Goal: Check status: Check status

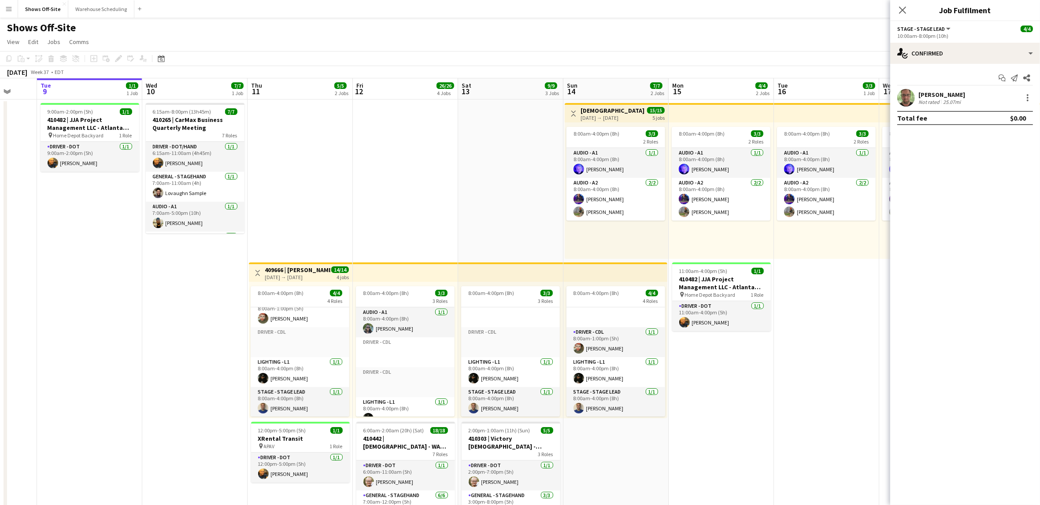
scroll to position [41, 0]
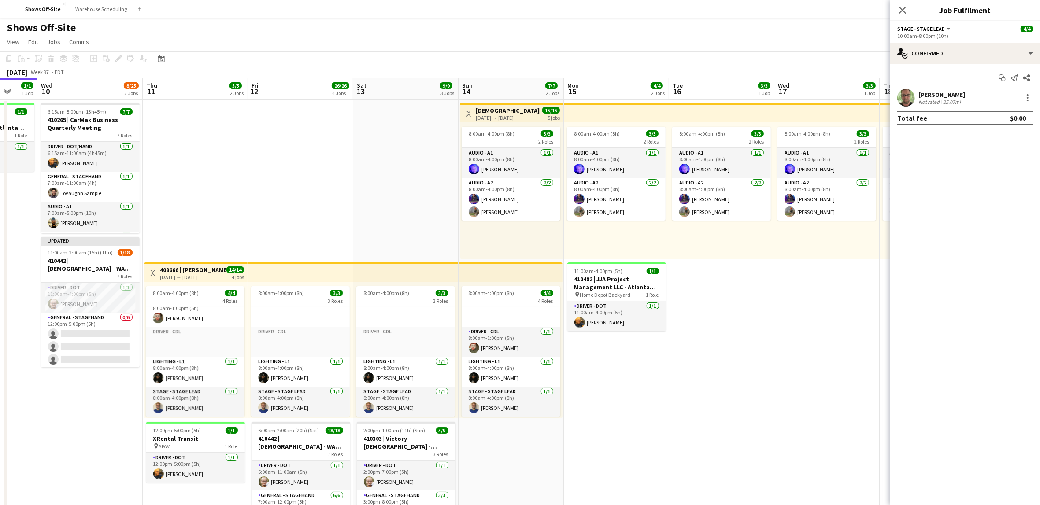
drag, startPoint x: 275, startPoint y: 217, endPoint x: 370, endPoint y: 215, distance: 95.2
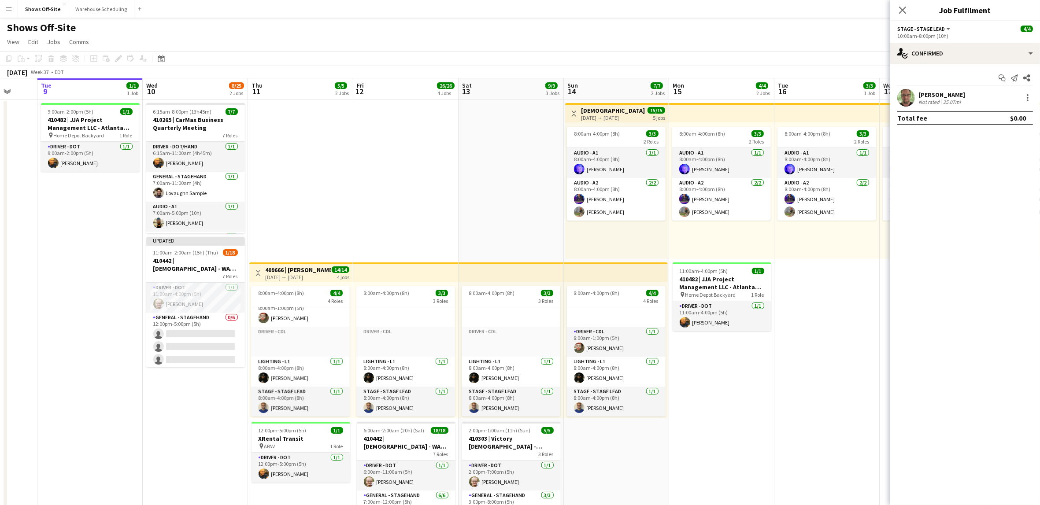
scroll to position [0, 239]
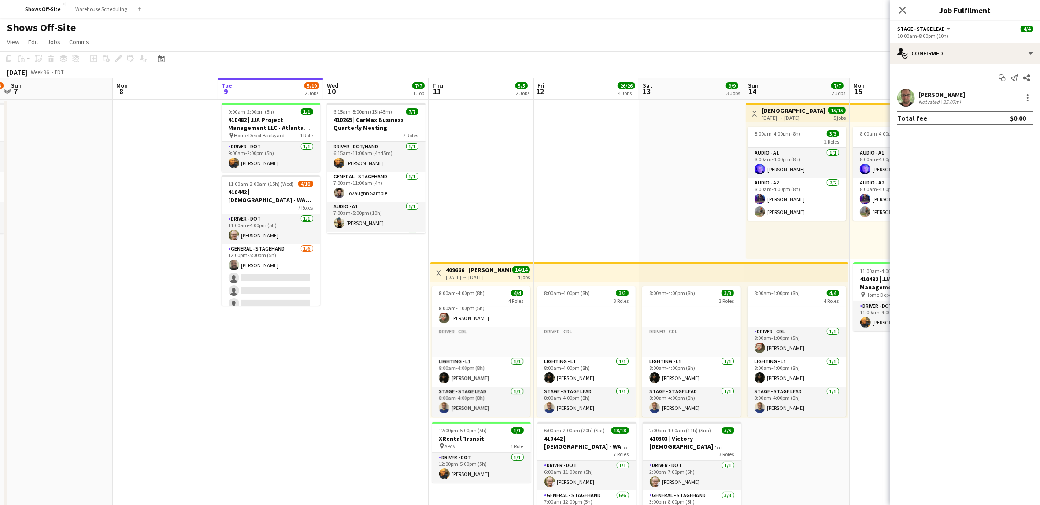
drag, startPoint x: 207, startPoint y: 412, endPoint x: 346, endPoint y: 401, distance: 140.1
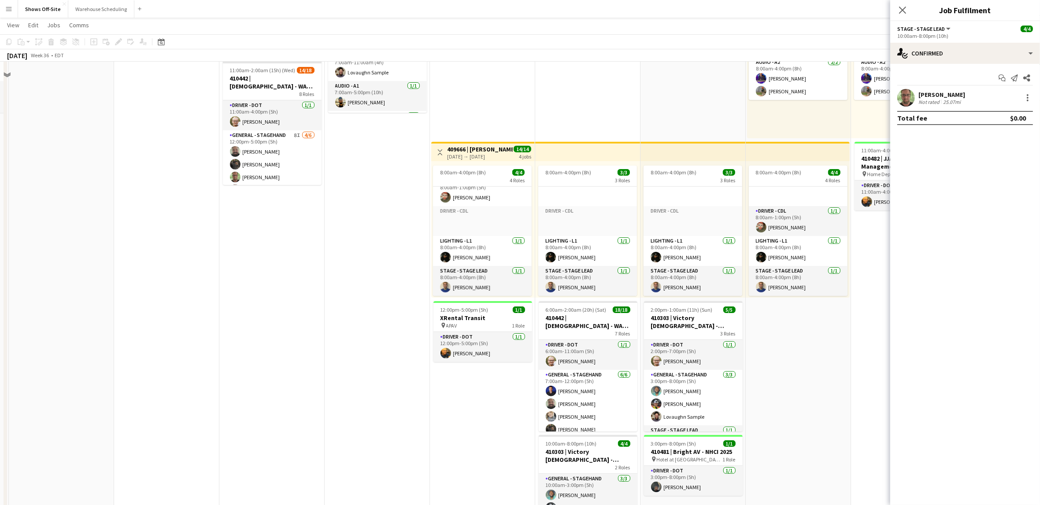
scroll to position [0, 0]
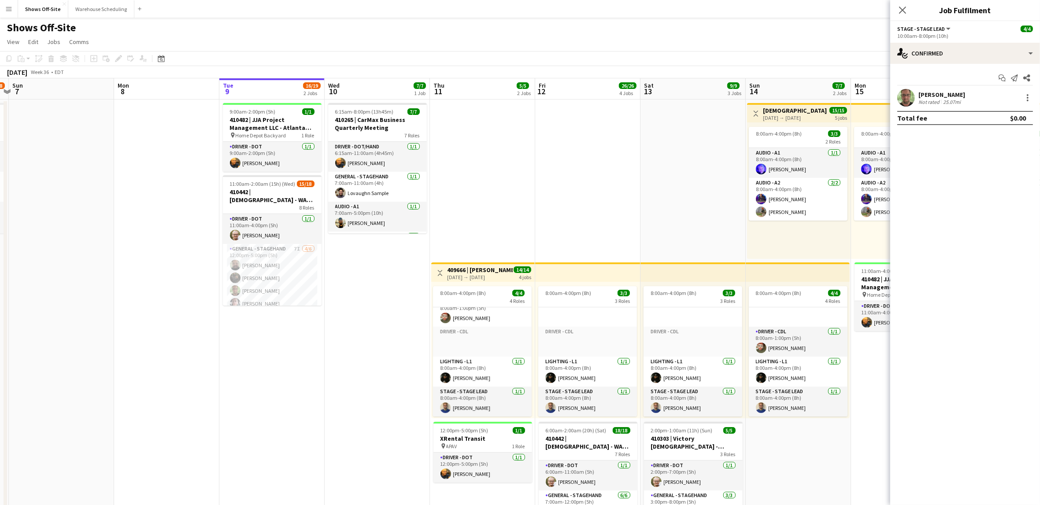
click at [904, 10] on icon "Close pop-in" at bounding box center [902, 10] width 7 height 7
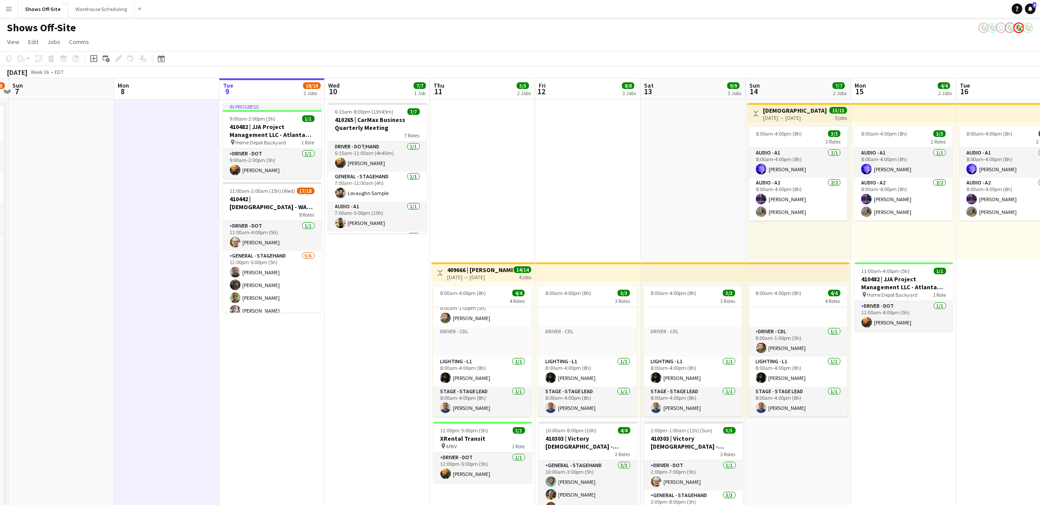
drag, startPoint x: 335, startPoint y: 378, endPoint x: 333, endPoint y: 382, distance: 4.6
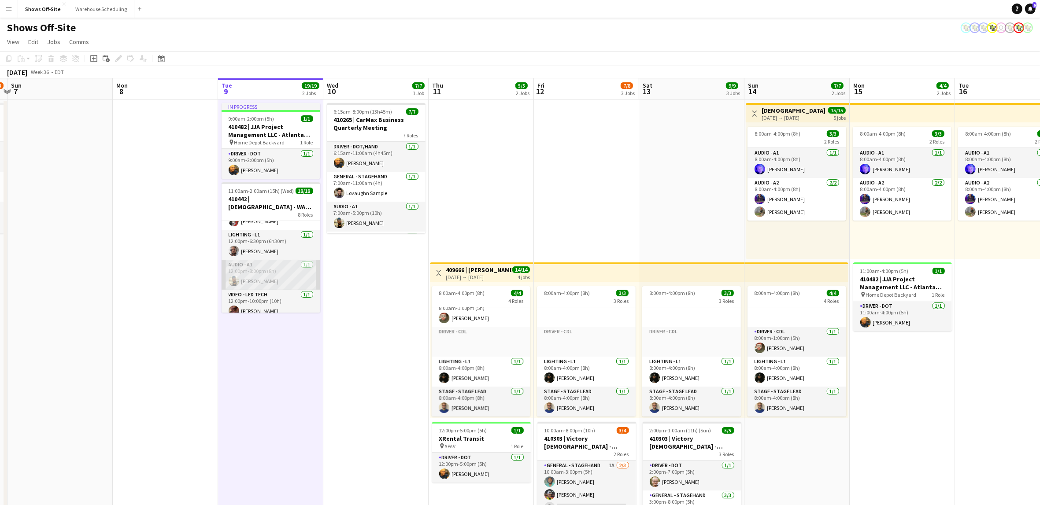
scroll to position [117, 0]
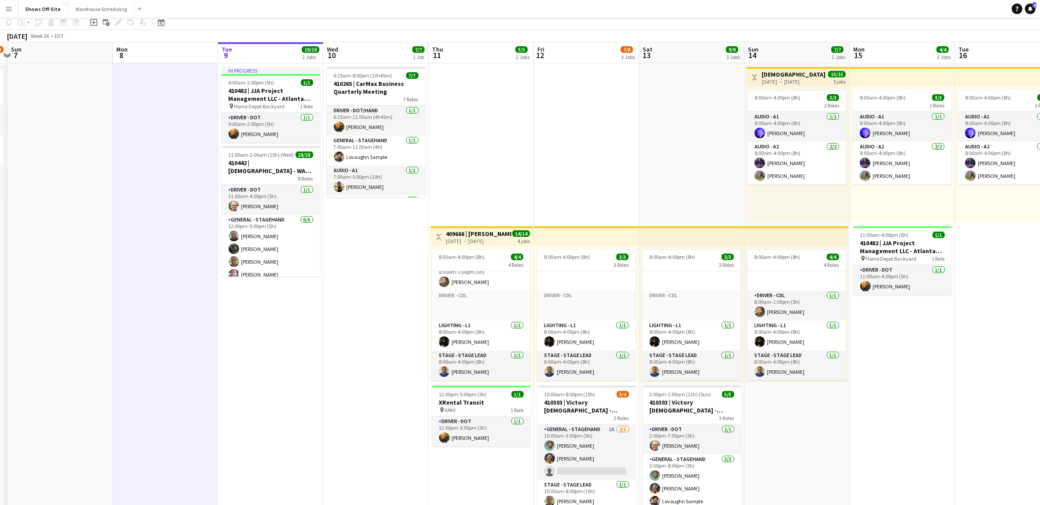
scroll to position [0, 0]
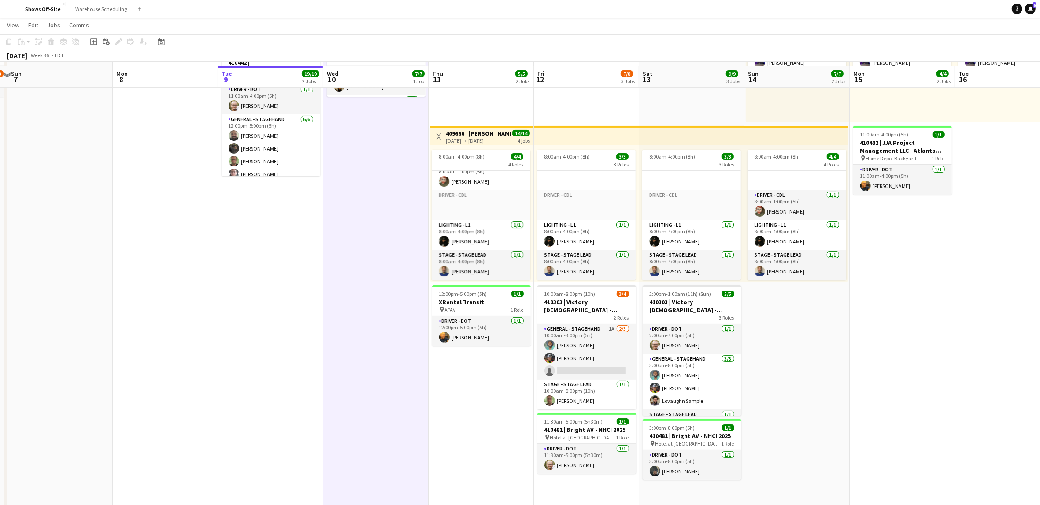
scroll to position [142, 0]
